Goal: Task Accomplishment & Management: Complete application form

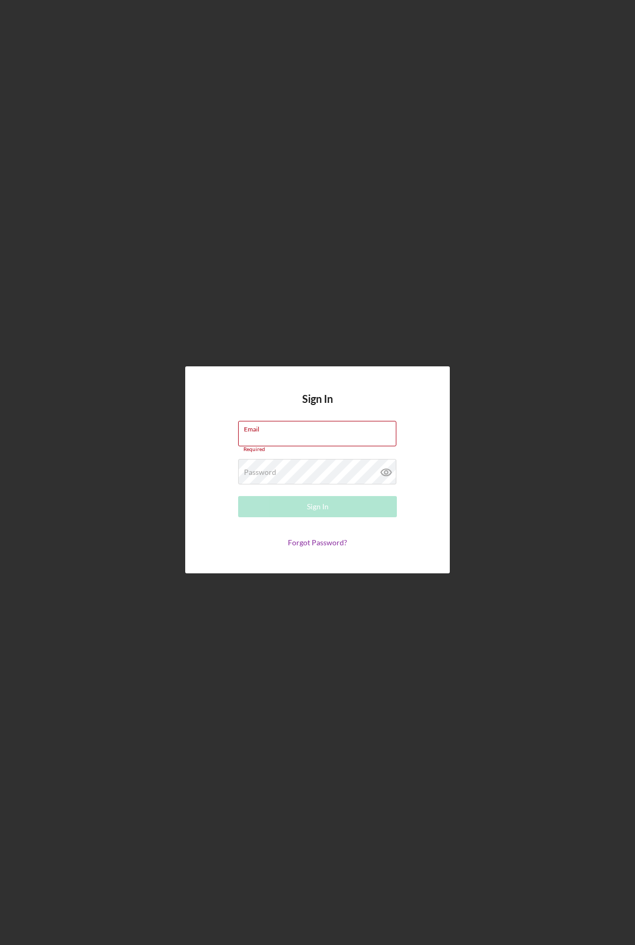
type input "[EMAIL_ADDRESS][DOMAIN_NAME]"
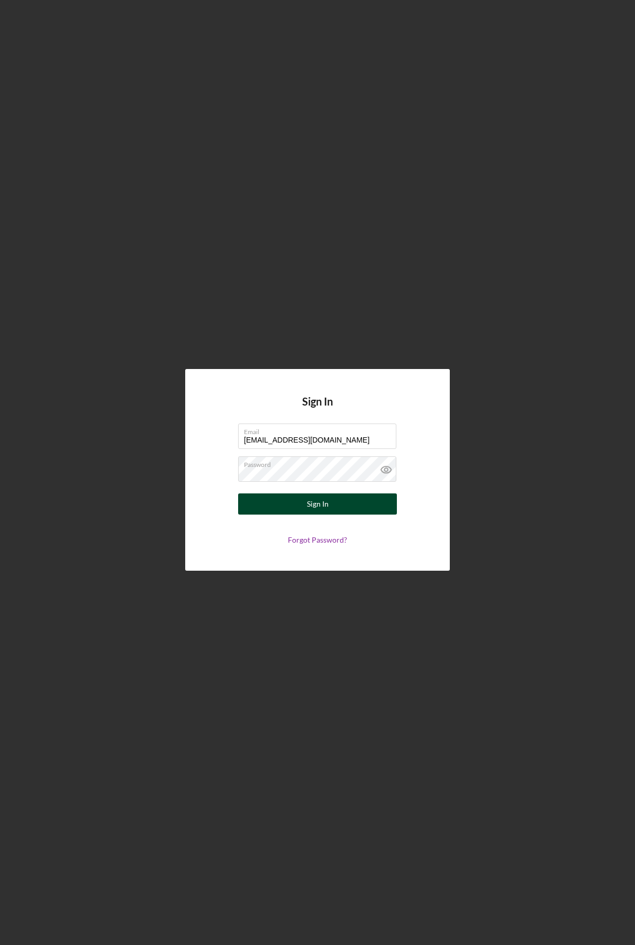
click at [312, 511] on div "Sign In" at bounding box center [318, 503] width 22 height 21
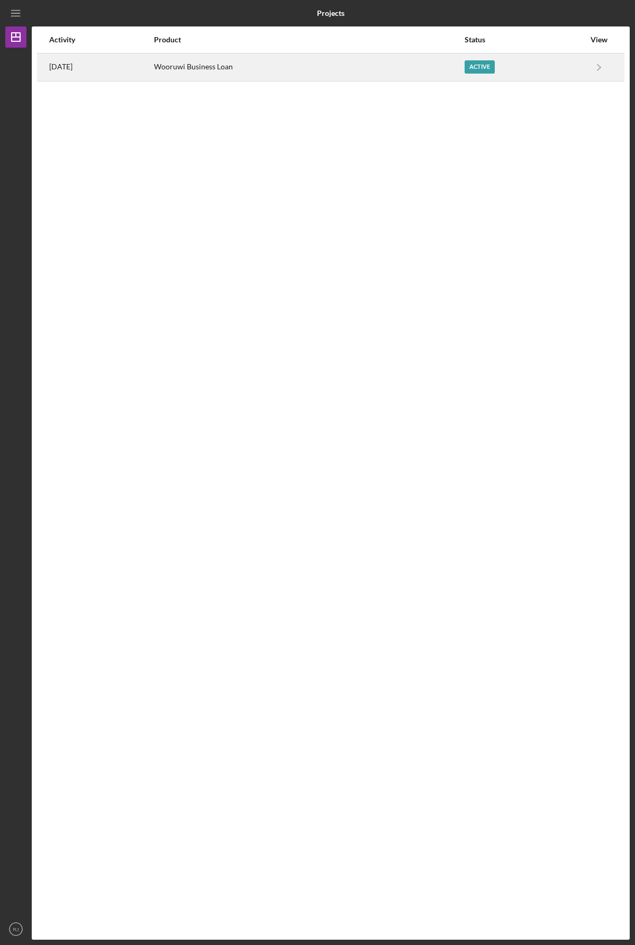
click at [494, 63] on div "Active" at bounding box center [480, 66] width 30 height 13
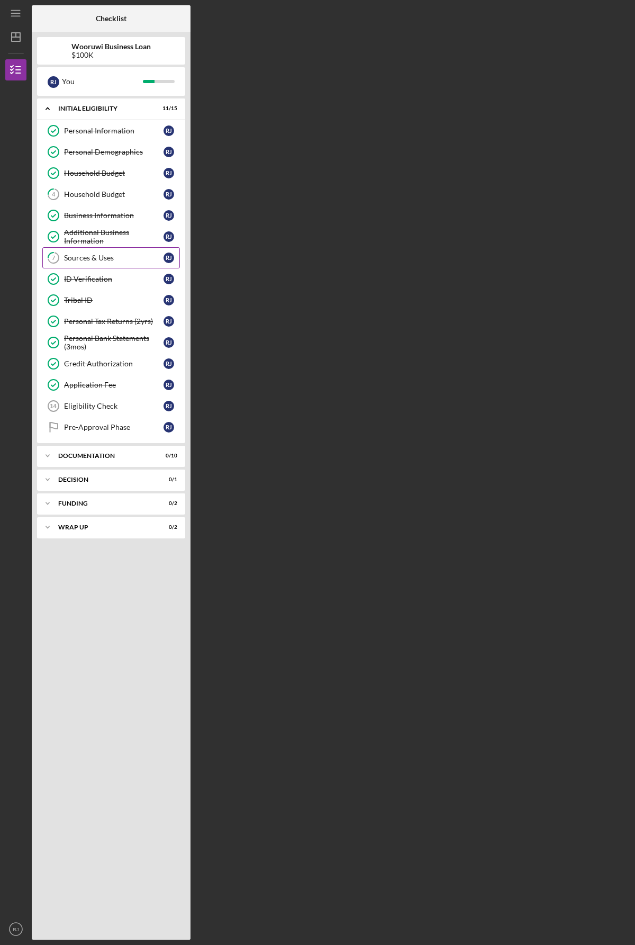
click at [89, 261] on div "Sources & Uses" at bounding box center [113, 257] width 99 height 8
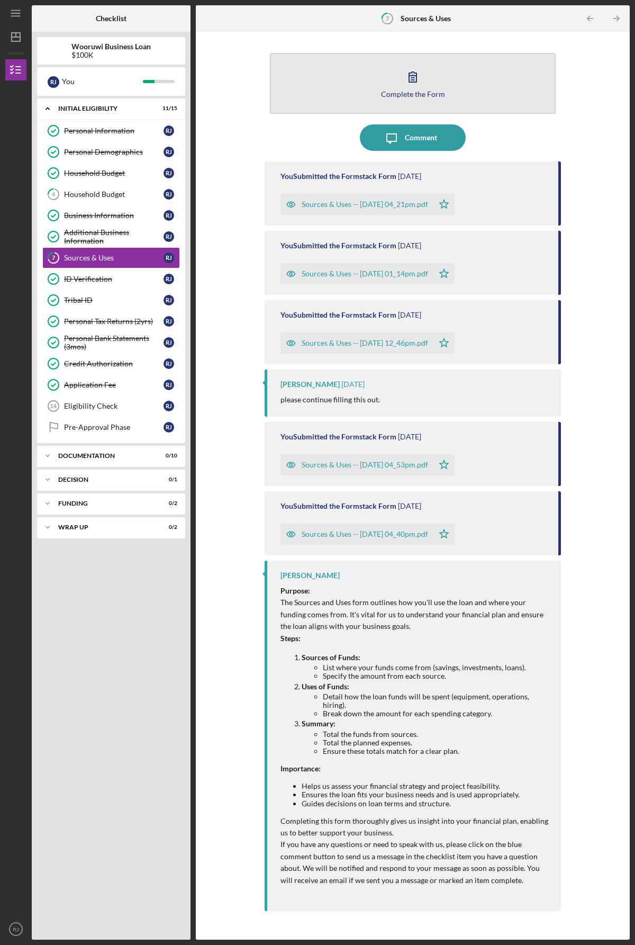
drag, startPoint x: 420, startPoint y: 139, endPoint x: 428, endPoint y: 72, distance: 66.6
click at [428, 72] on div "Complete the Form Form Icon/Message Comment You Submitted the Formstack Form [D…" at bounding box center [413, 485] width 296 height 897
click at [428, 72] on button "Complete the Form Form" at bounding box center [413, 83] width 286 height 61
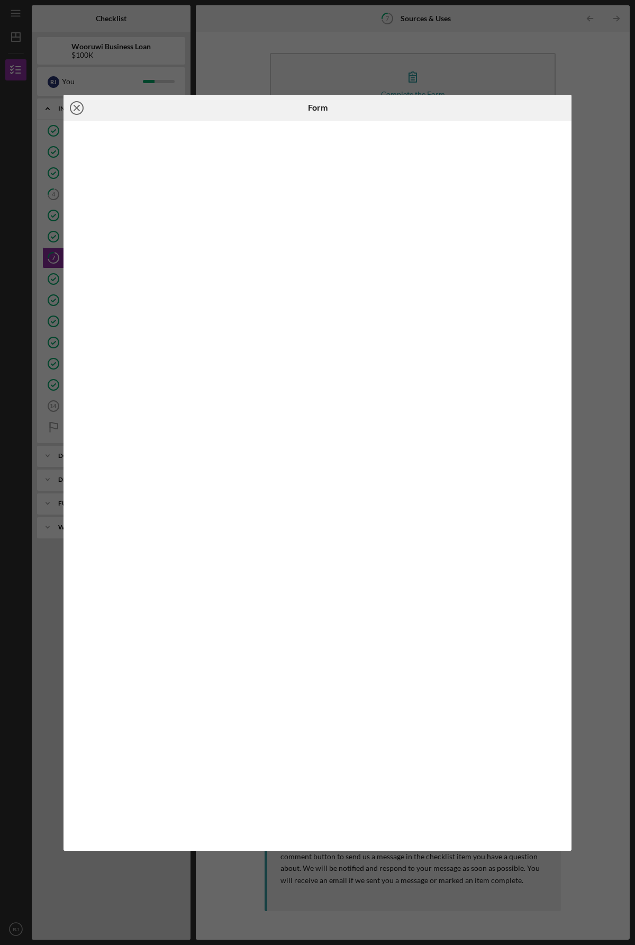
click at [75, 102] on icon "Icon/Close" at bounding box center [77, 108] width 26 height 26
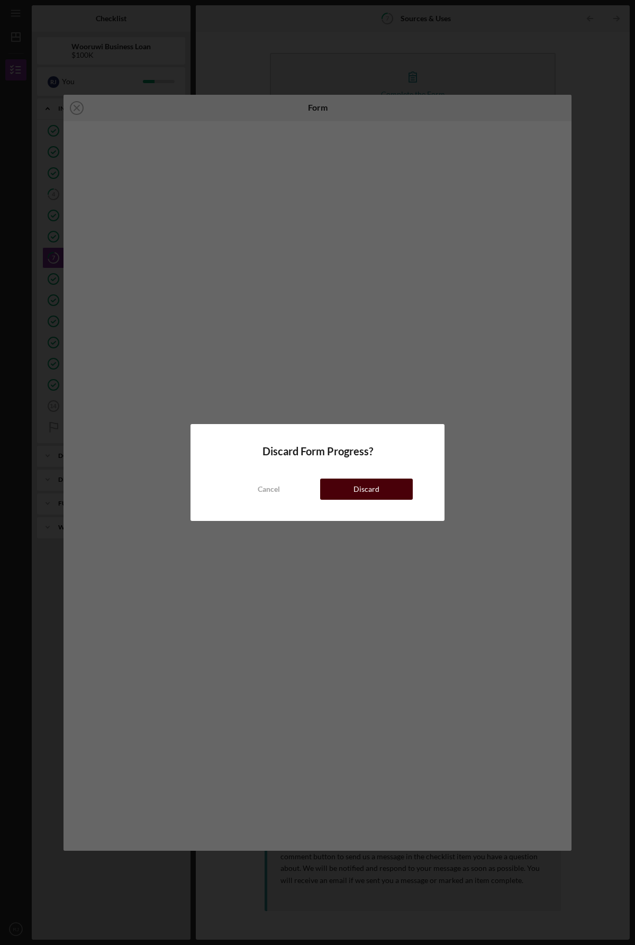
click at [357, 487] on div "Discard" at bounding box center [366, 488] width 26 height 21
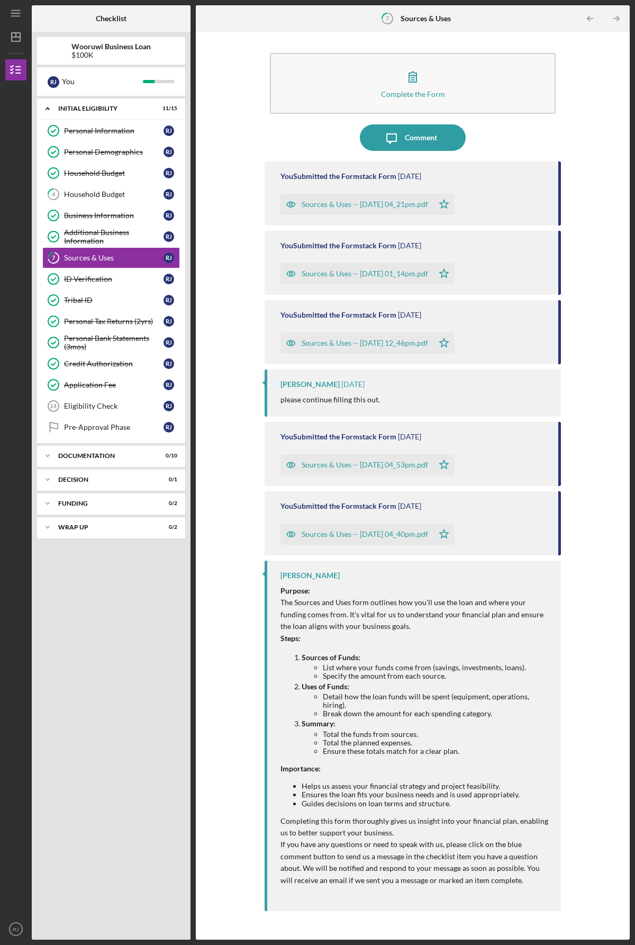
click at [358, 204] on div "Sources & Uses -- [DATE] 04_21pm.pdf" at bounding box center [365, 204] width 126 height 8
